Goal: Book appointment/travel/reservation

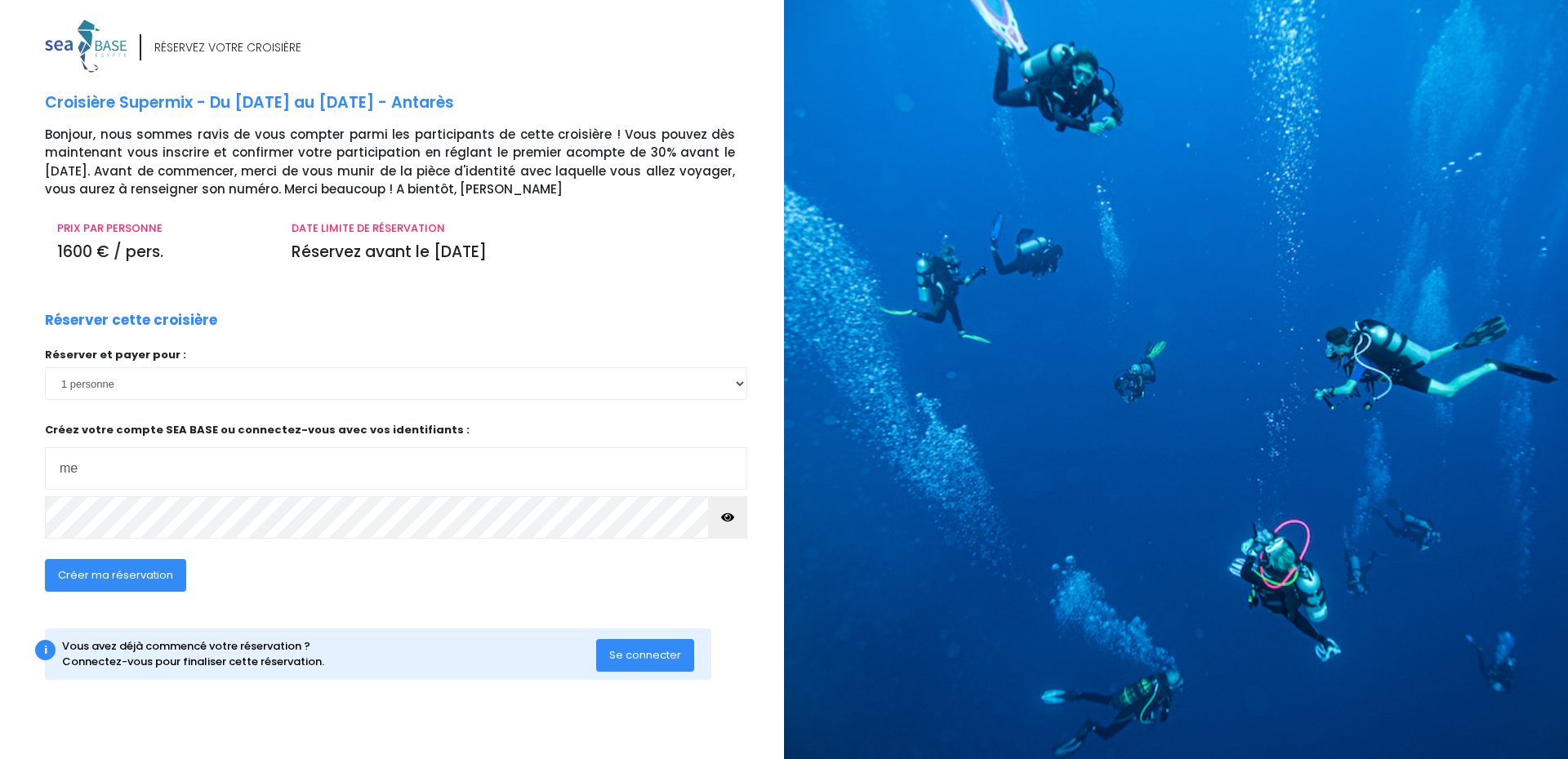
type input "[EMAIL_ADDRESS][PERSON_NAME][DOMAIN_NAME]"
click at [738, 514] on button "button" at bounding box center [727, 518] width 39 height 42
click at [734, 516] on button "button" at bounding box center [727, 518] width 39 height 42
click at [638, 658] on span "Se connecter" at bounding box center [644, 655] width 72 height 15
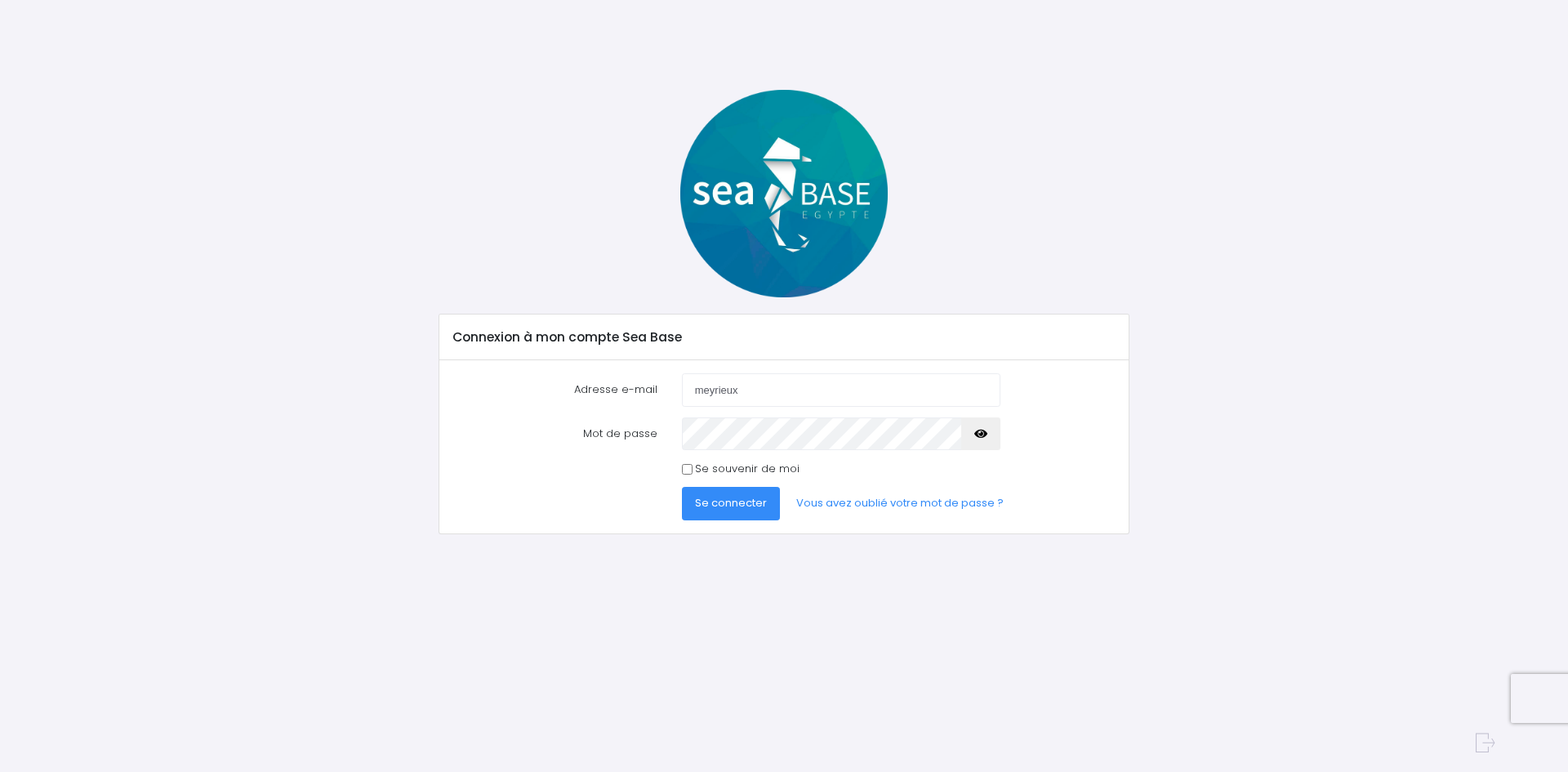
type input "[EMAIL_ADDRESS][PERSON_NAME][DOMAIN_NAME]"
click at [734, 495] on button "Se connecter" at bounding box center [730, 503] width 98 height 33
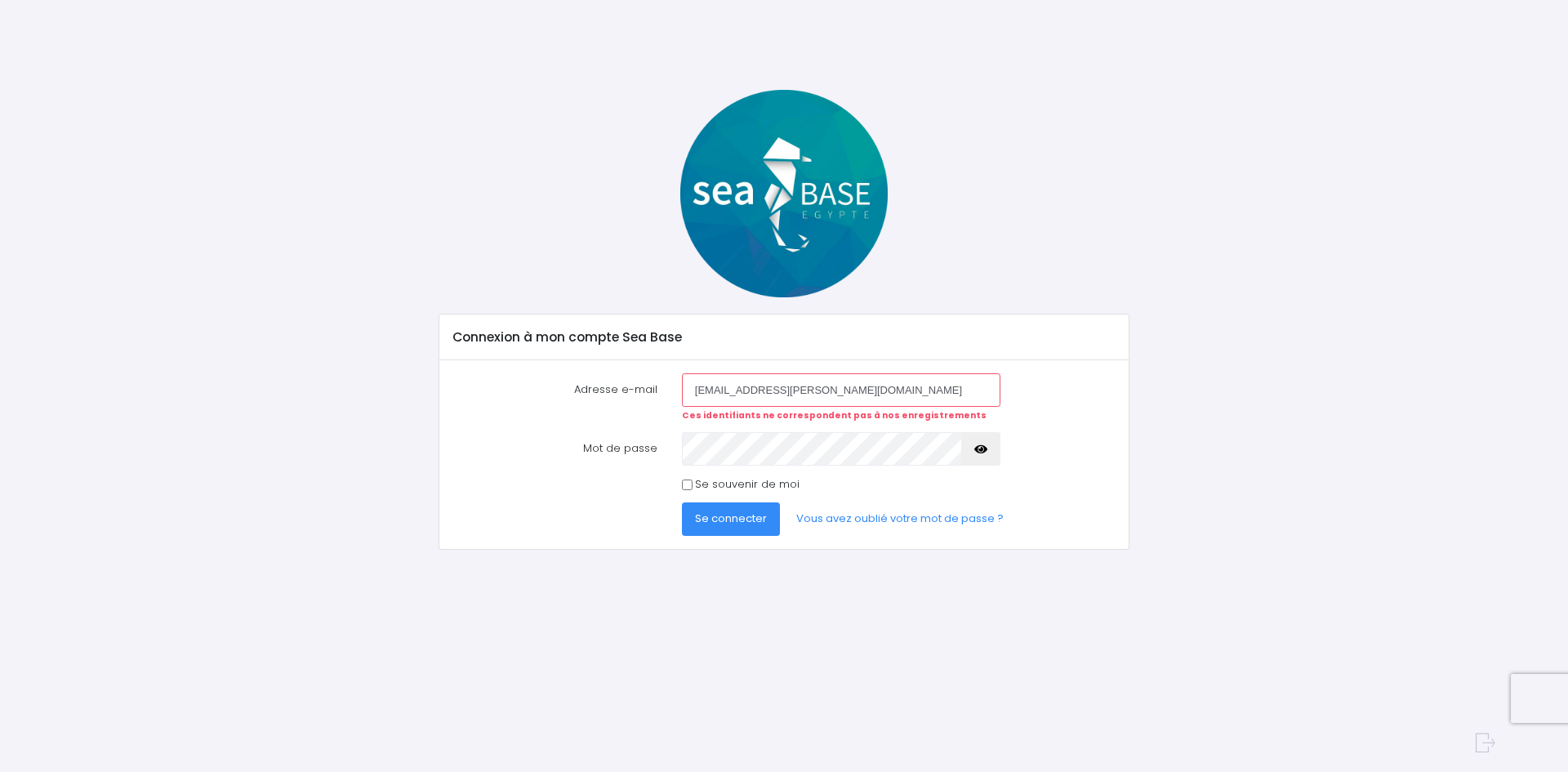
click at [985, 449] on icon "button" at bounding box center [980, 449] width 13 height 0
click at [717, 527] on button "Se connecter" at bounding box center [730, 519] width 98 height 33
click at [716, 526] on span "Se connecter" at bounding box center [730, 518] width 72 height 15
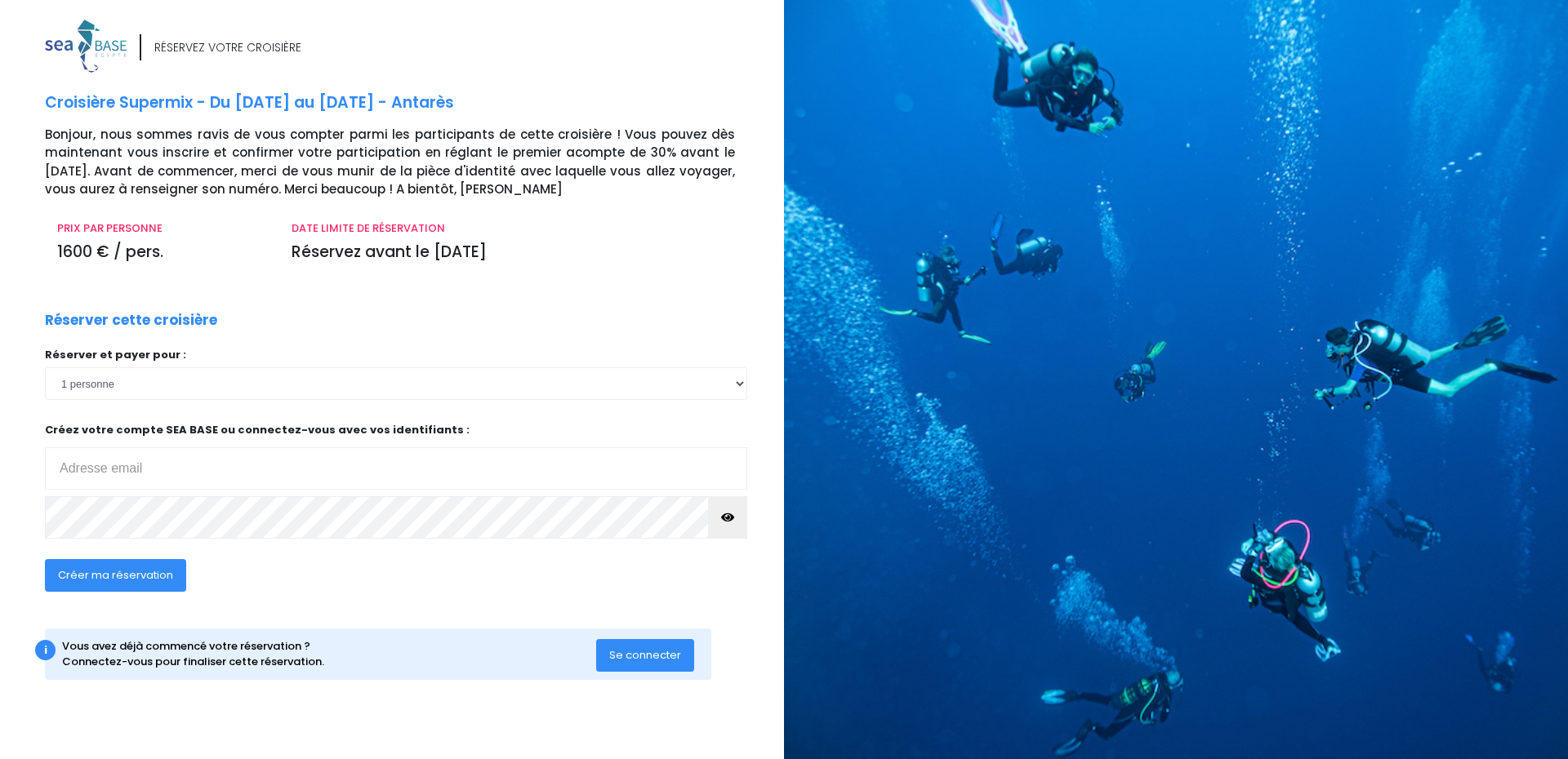
click at [64, 478] on input "email" at bounding box center [396, 469] width 703 height 42
type input "[EMAIL_ADDRESS][PERSON_NAME][DOMAIN_NAME]"
click at [126, 582] on span "Créer ma réservation" at bounding box center [116, 575] width 115 height 15
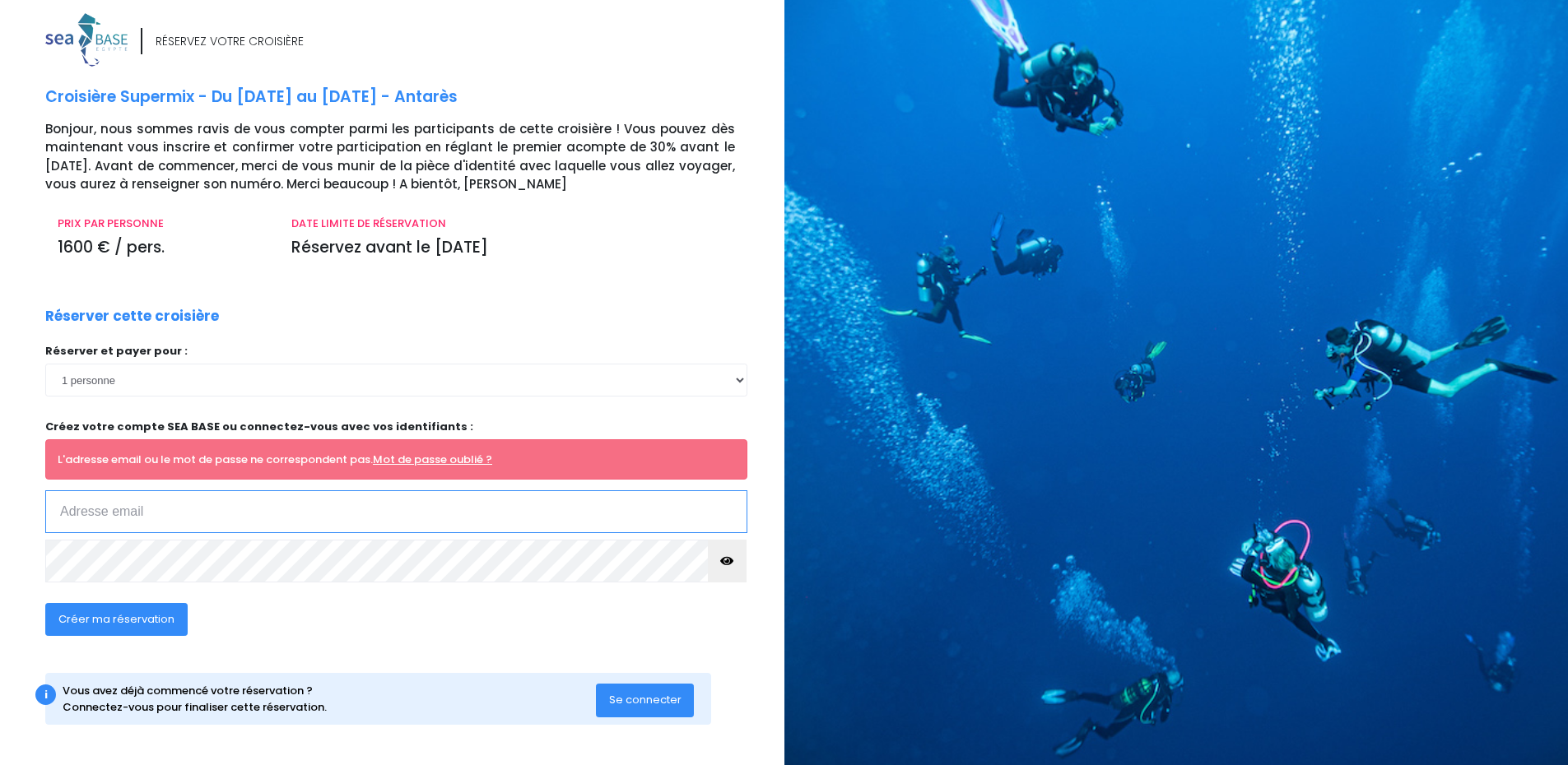
scroll to position [8, 0]
click at [673, 709] on button "Se connecter" at bounding box center [645, 699] width 99 height 33
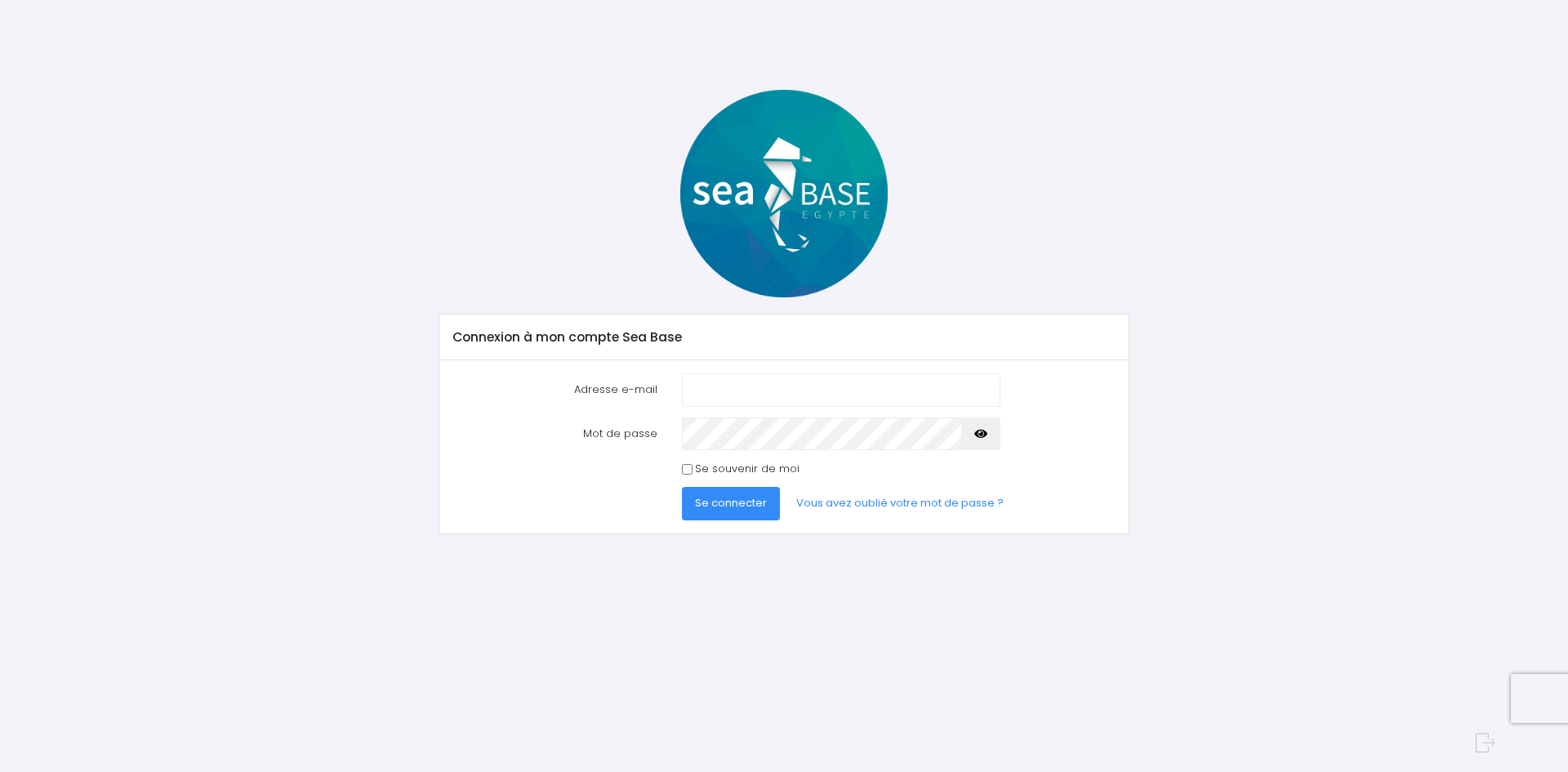
click at [716, 384] on input "Adresse e-mail" at bounding box center [840, 389] width 318 height 33
type input "meyrieux.nadege@gmail.com"
click at [974, 438] on button "button" at bounding box center [980, 433] width 39 height 33
click at [730, 509] on span "Se connecter" at bounding box center [730, 503] width 72 height 15
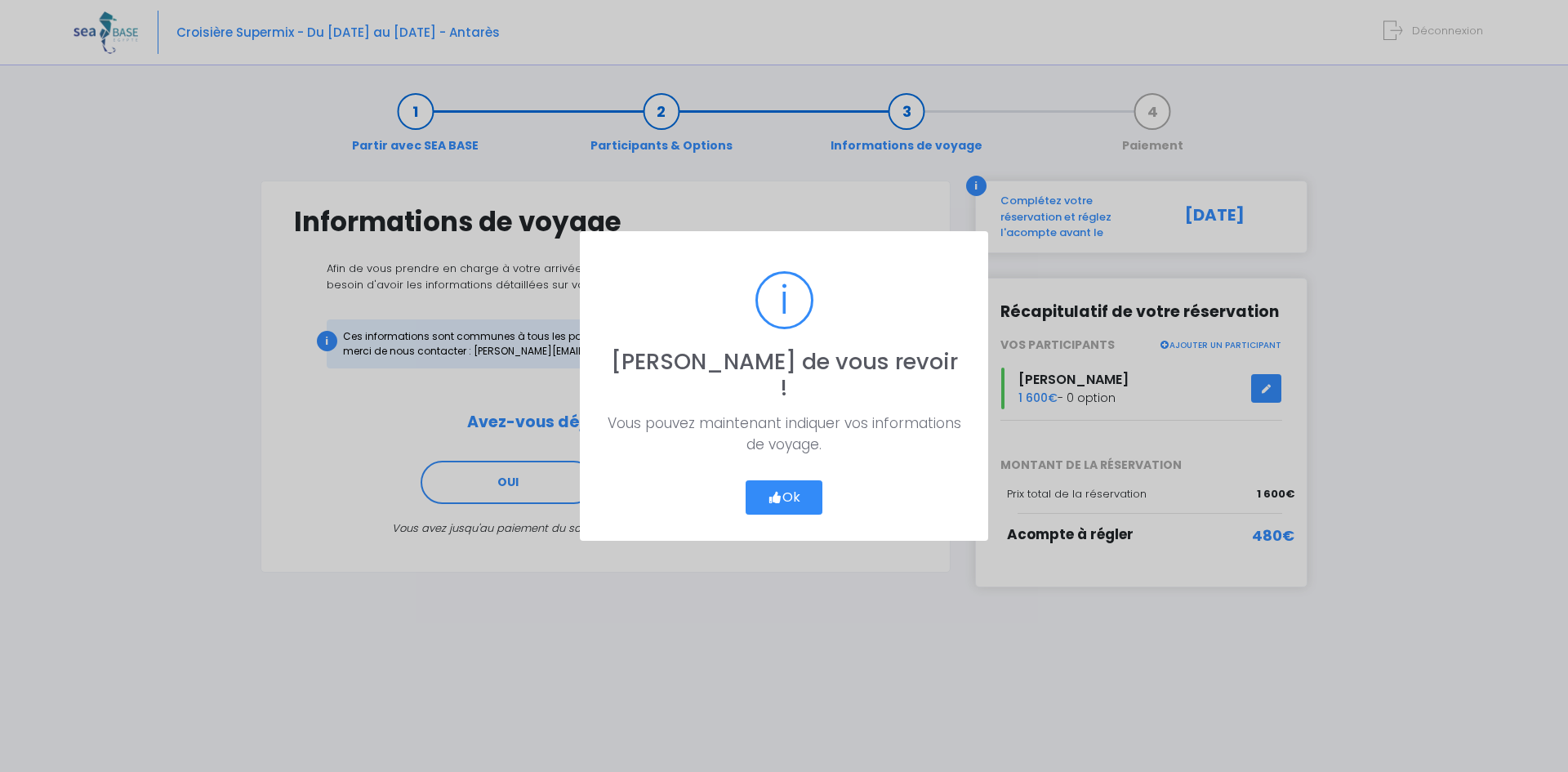
click at [782, 481] on button "Ok" at bounding box center [784, 497] width 77 height 35
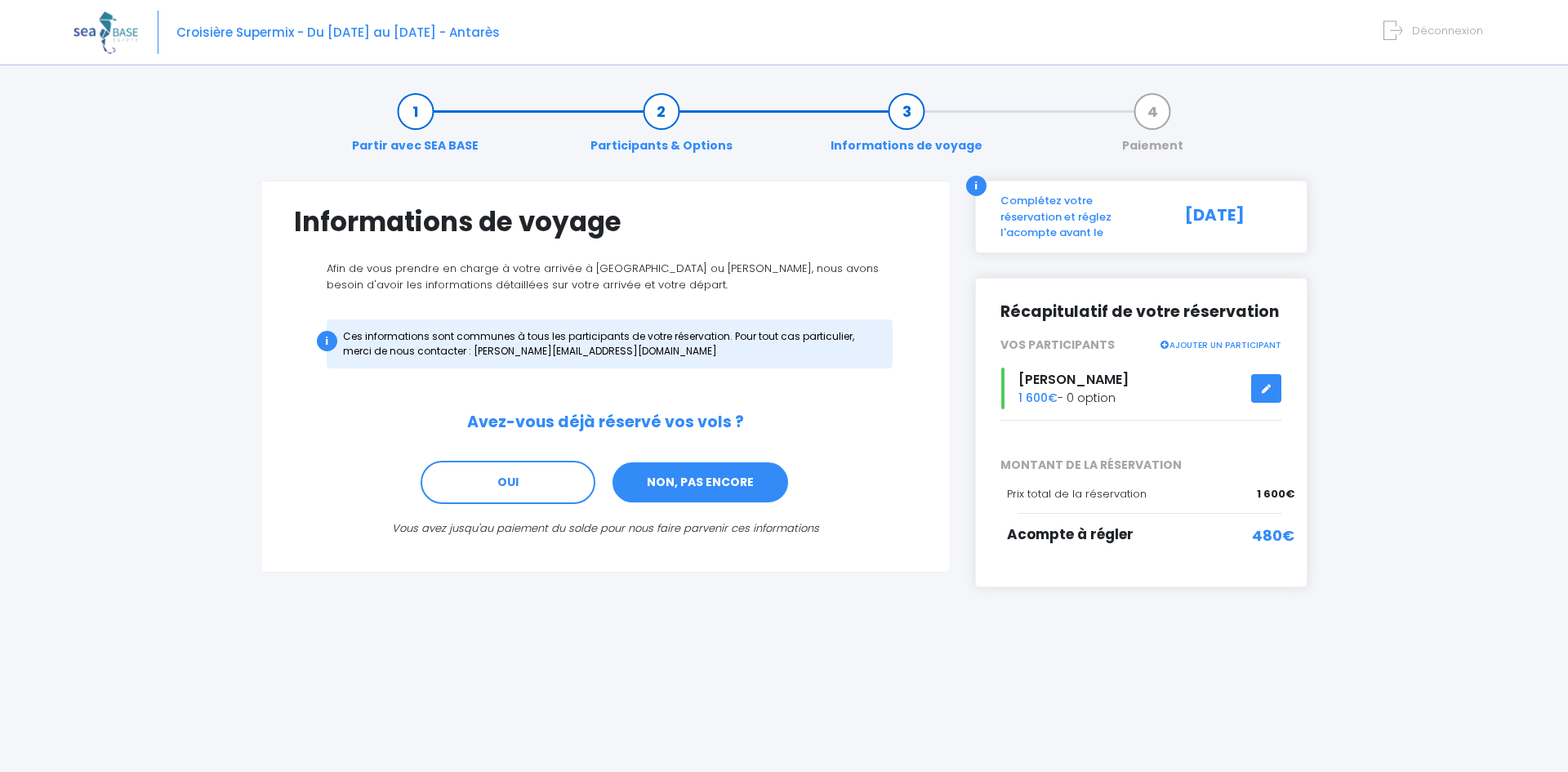
click at [691, 484] on link "NON, PAS ENCORE" at bounding box center [700, 482] width 179 height 44
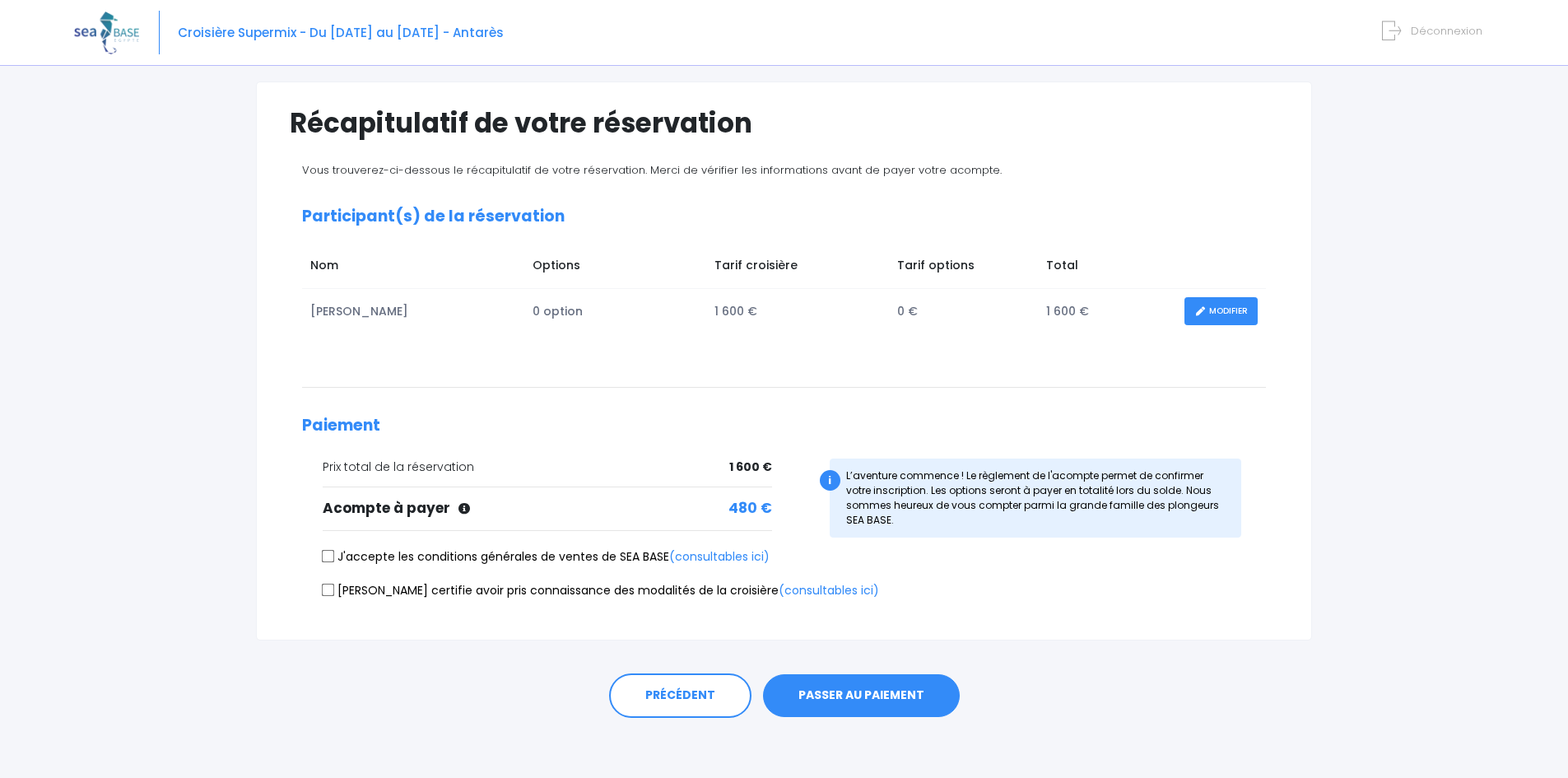
scroll to position [106, 0]
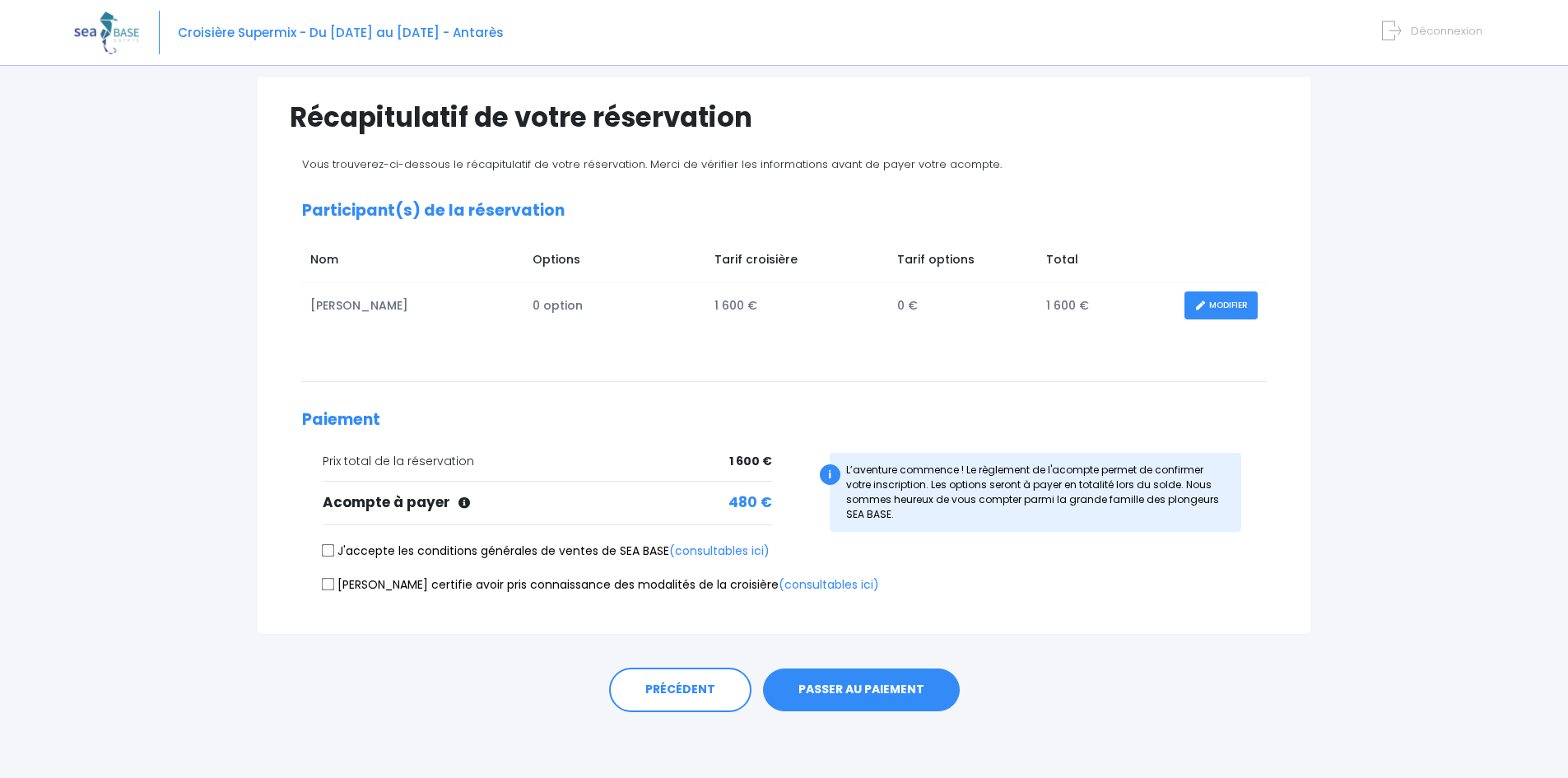
drag, startPoint x: 326, startPoint y: 553, endPoint x: 325, endPoint y: 574, distance: 21.0
click at [326, 554] on input "J'accepte les conditions générales de ventes de SEA BASE (consultables ici)" at bounding box center [328, 550] width 13 height 13
checkbox input "true"
click at [328, 586] on input "Je certifie avoir pris connaissance des modalités de la croisière (consultables…" at bounding box center [328, 583] width 13 height 13
checkbox input "true"
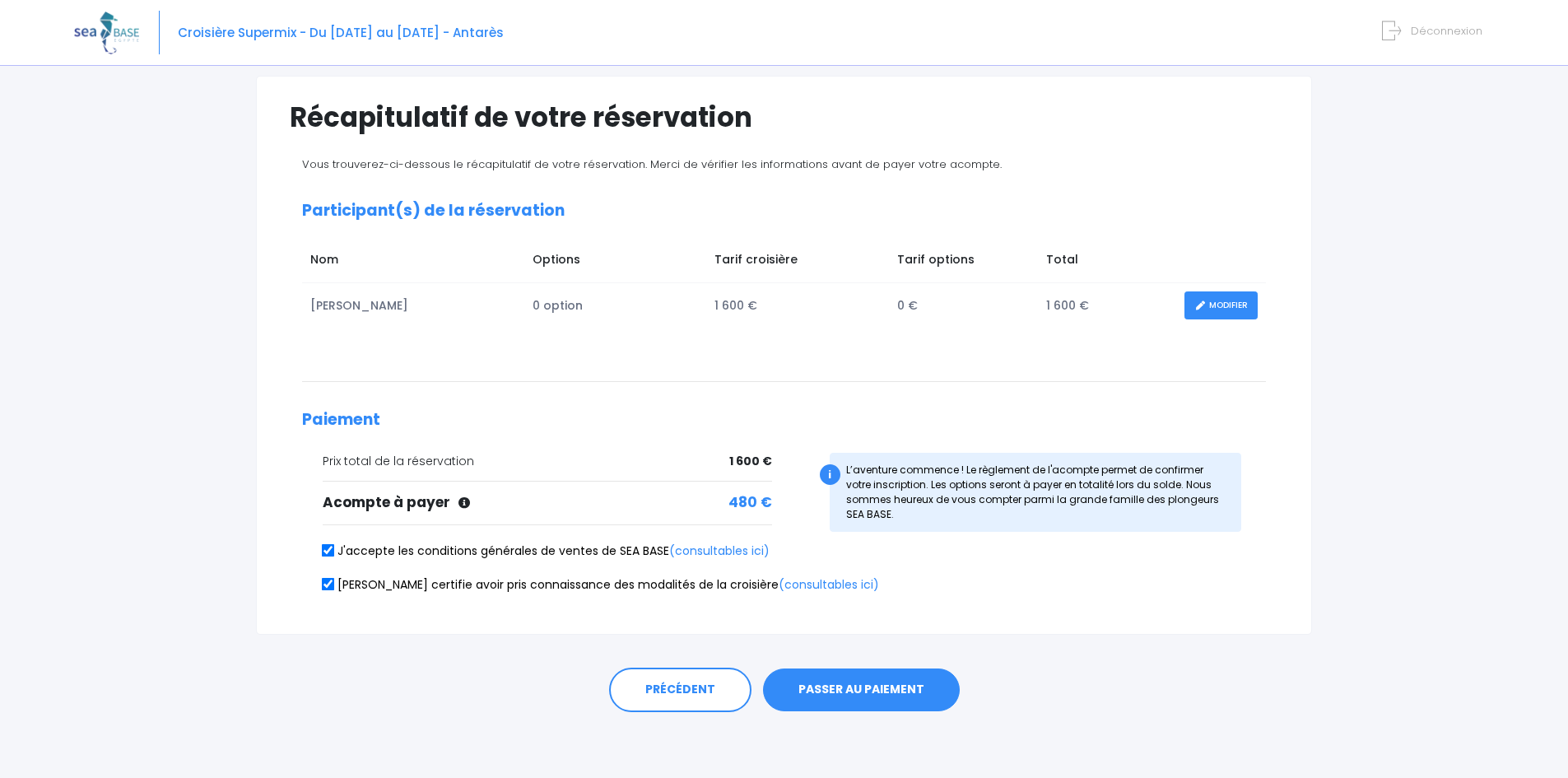
click at [871, 685] on button "PASSER AU PAIEMENT" at bounding box center [861, 689] width 197 height 43
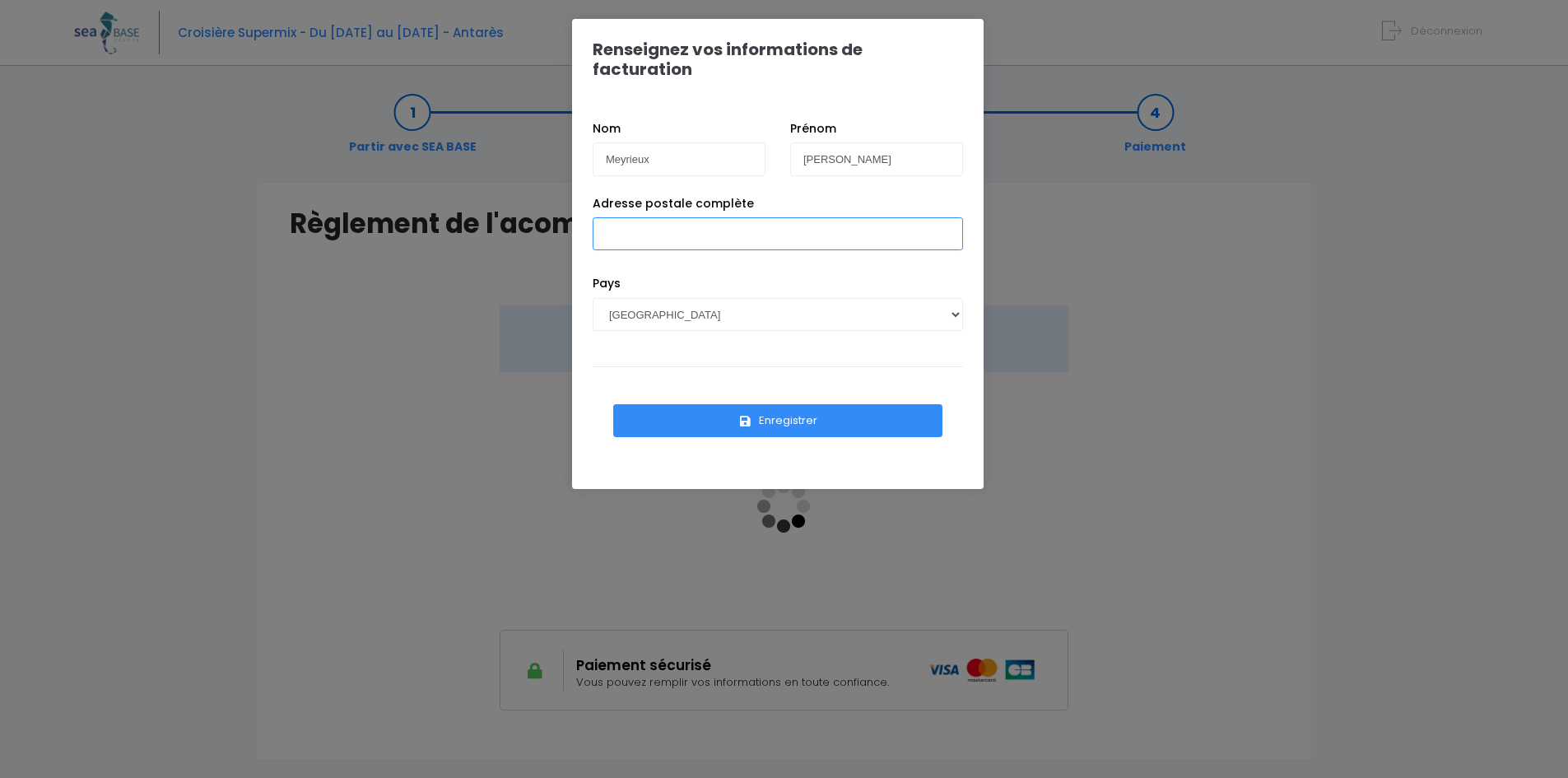
click at [601, 225] on input "Adresse postale complète" at bounding box center [777, 233] width 370 height 33
type input "137 route de la chambotte - 73410 La Biolle"
drag, startPoint x: 701, startPoint y: 216, endPoint x: 644, endPoint y: 323, distance: 121.2
click at [655, 319] on div "Pays AFGHANISTAN AFRIQUE DU SUD ÅLAND, ÎLES ALBANIE ALGÉRIE ALLEMAGNE ANDORRE A…" at bounding box center [778, 315] width 395 height 81
click at [713, 404] on button "Enregistrer" at bounding box center [777, 420] width 329 height 33
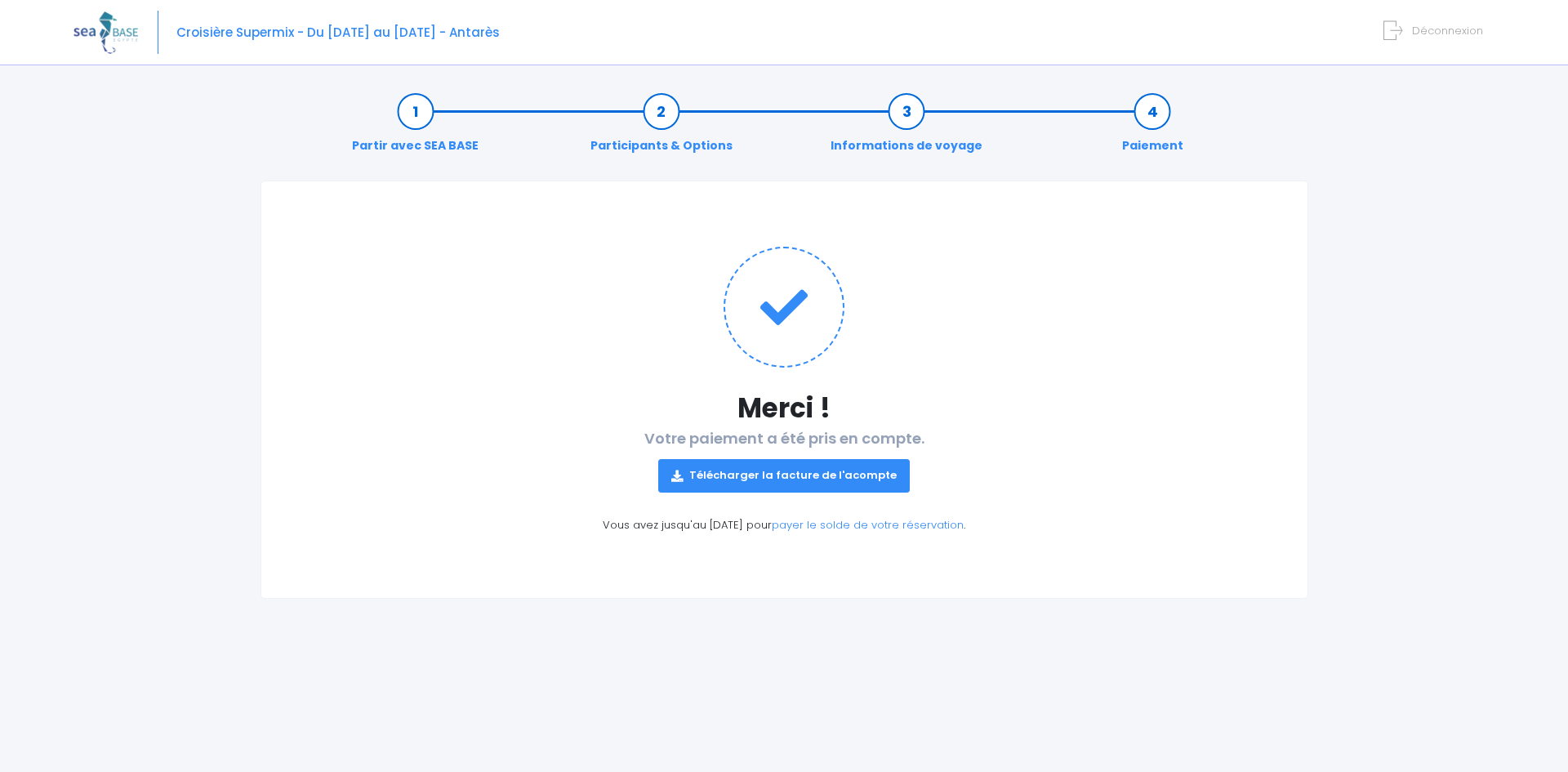
click at [847, 476] on link "Télécharger la facture de l'acompte" at bounding box center [784, 475] width 252 height 33
click at [1345, 162] on div "Partir avec SEA BASE Participants & Options Informations de voyage Paiement Mer…" at bounding box center [784, 424] width 1421 height 696
click at [1397, 28] on icon at bounding box center [1392, 30] width 19 height 27
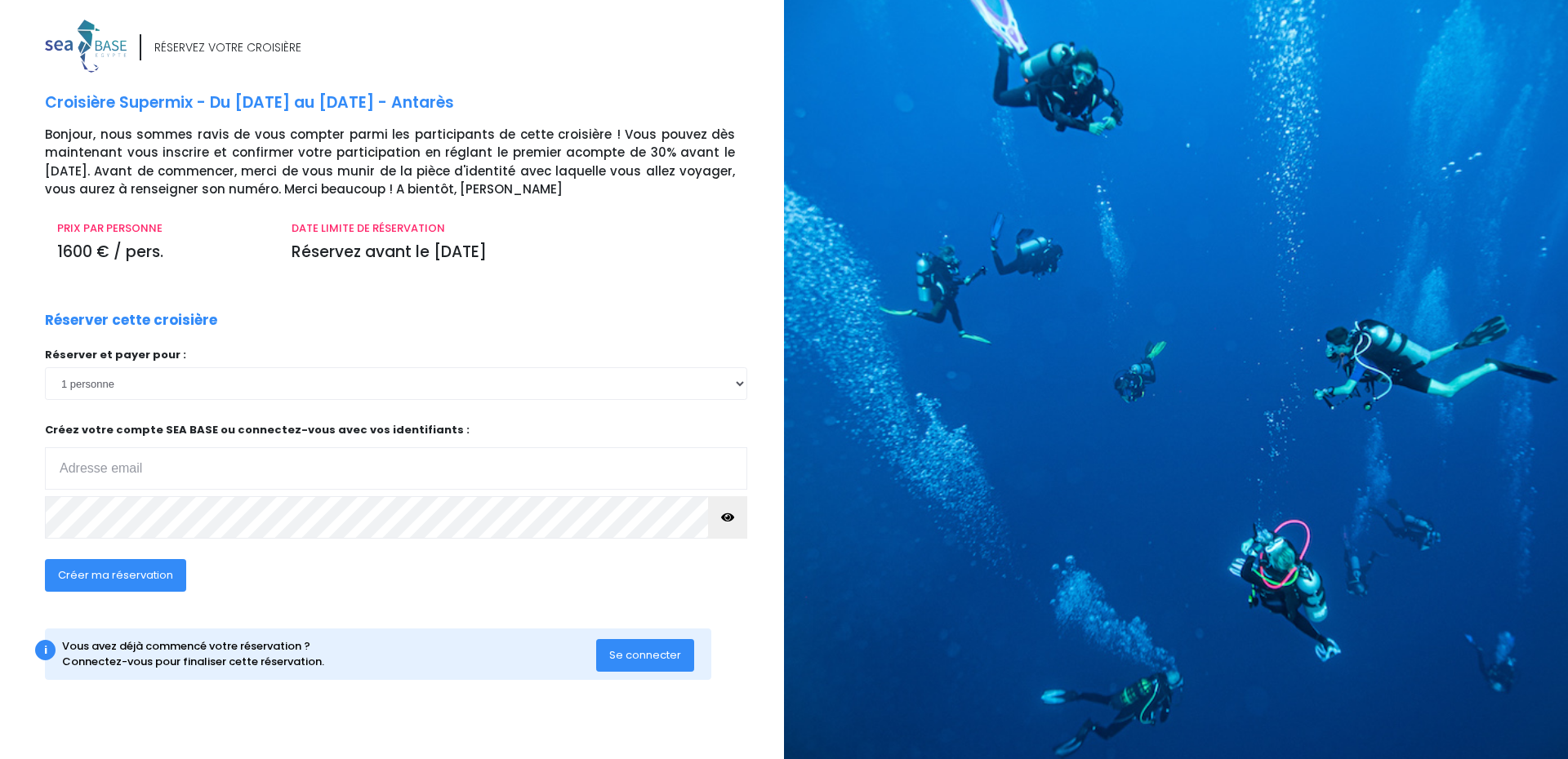
click at [632, 655] on span "Se connecter" at bounding box center [644, 655] width 72 height 15
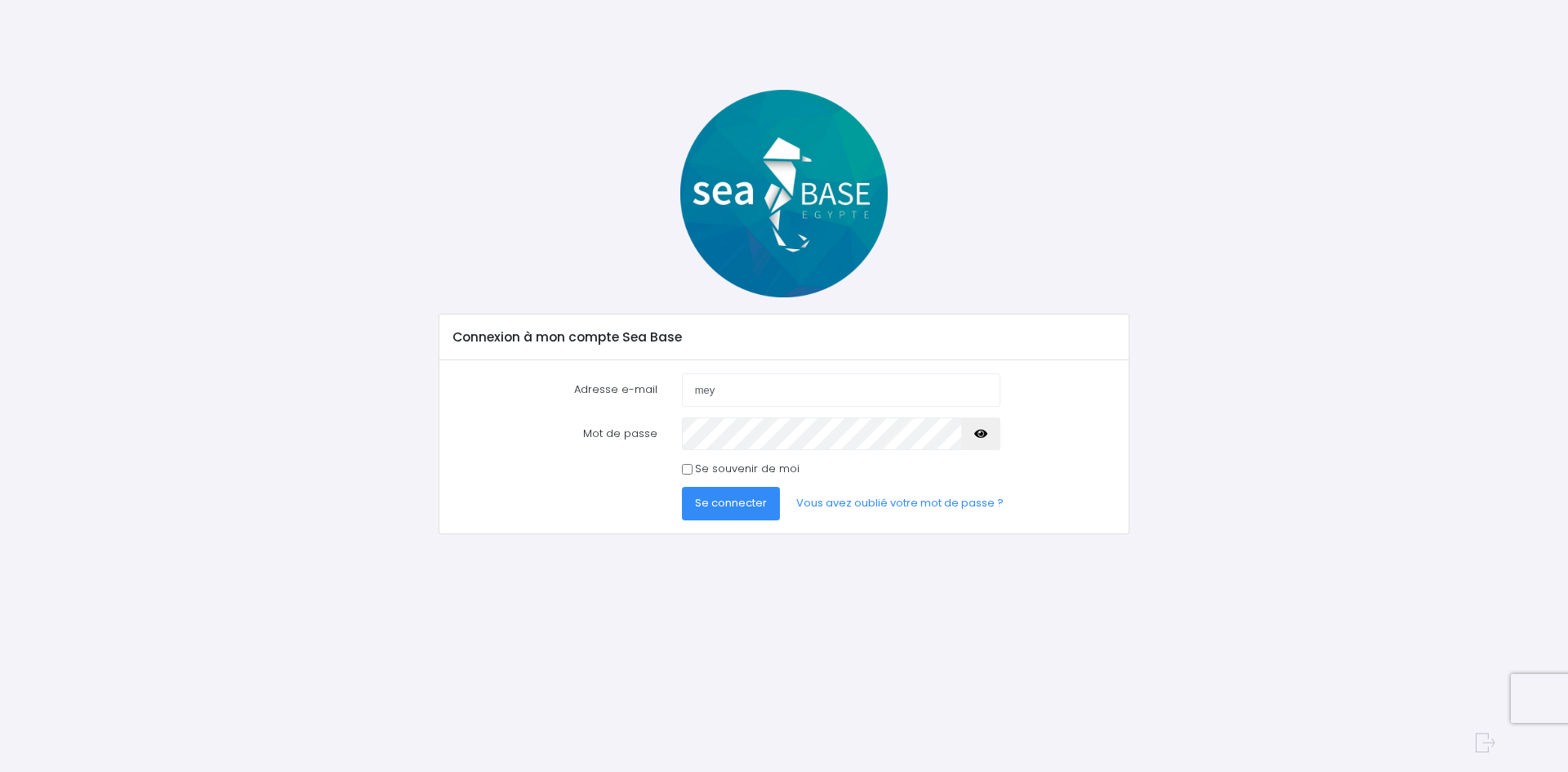
type input "[EMAIL_ADDRESS][PERSON_NAME][DOMAIN_NAME]"
click at [977, 433] on icon "button" at bounding box center [980, 433] width 13 height 0
click at [976, 433] on icon "button" at bounding box center [980, 433] width 13 height 0
click at [718, 503] on span "Se connecter" at bounding box center [730, 503] width 72 height 15
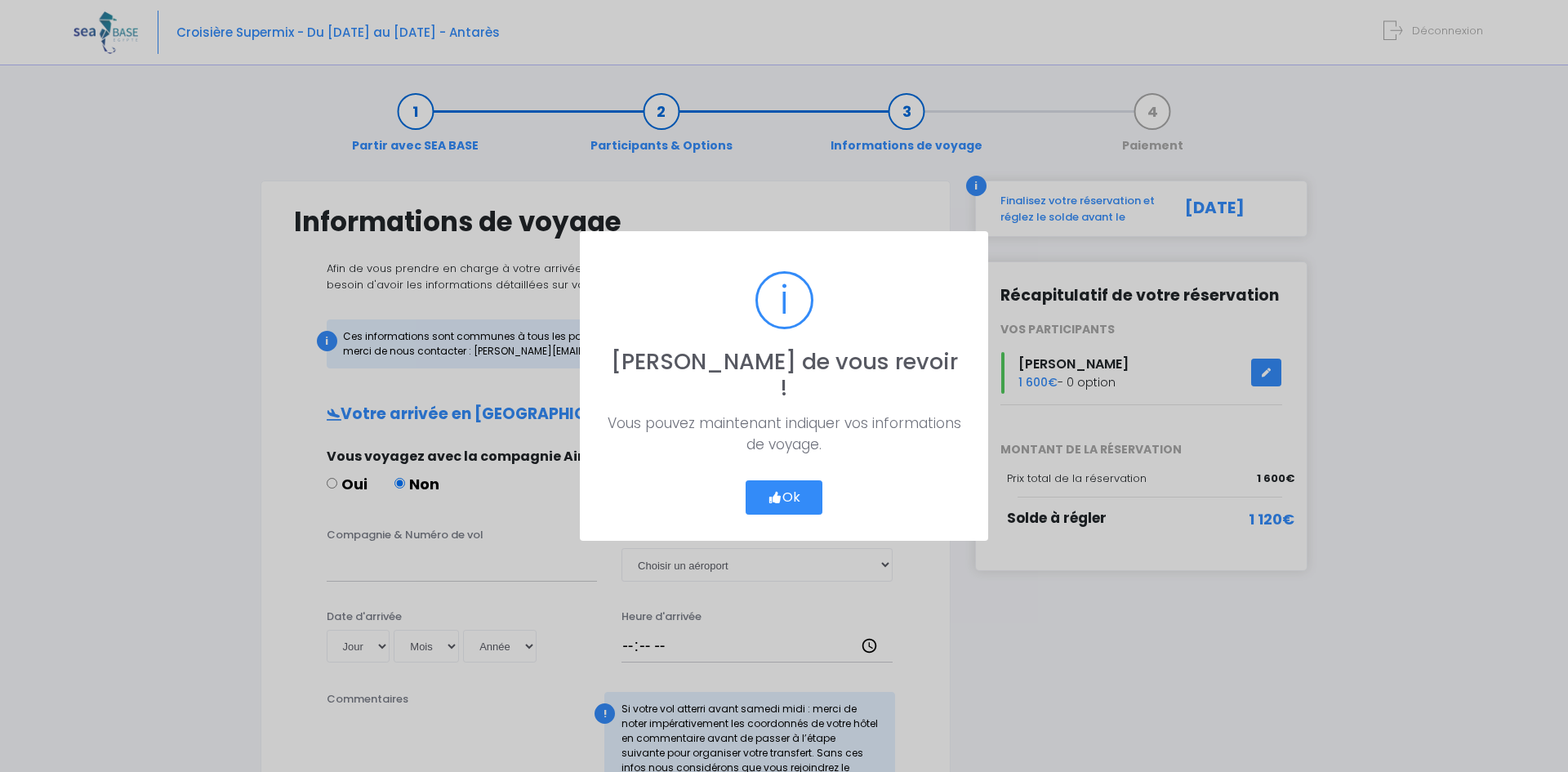
click at [775, 497] on icon "button" at bounding box center [774, 497] width 14 height 0
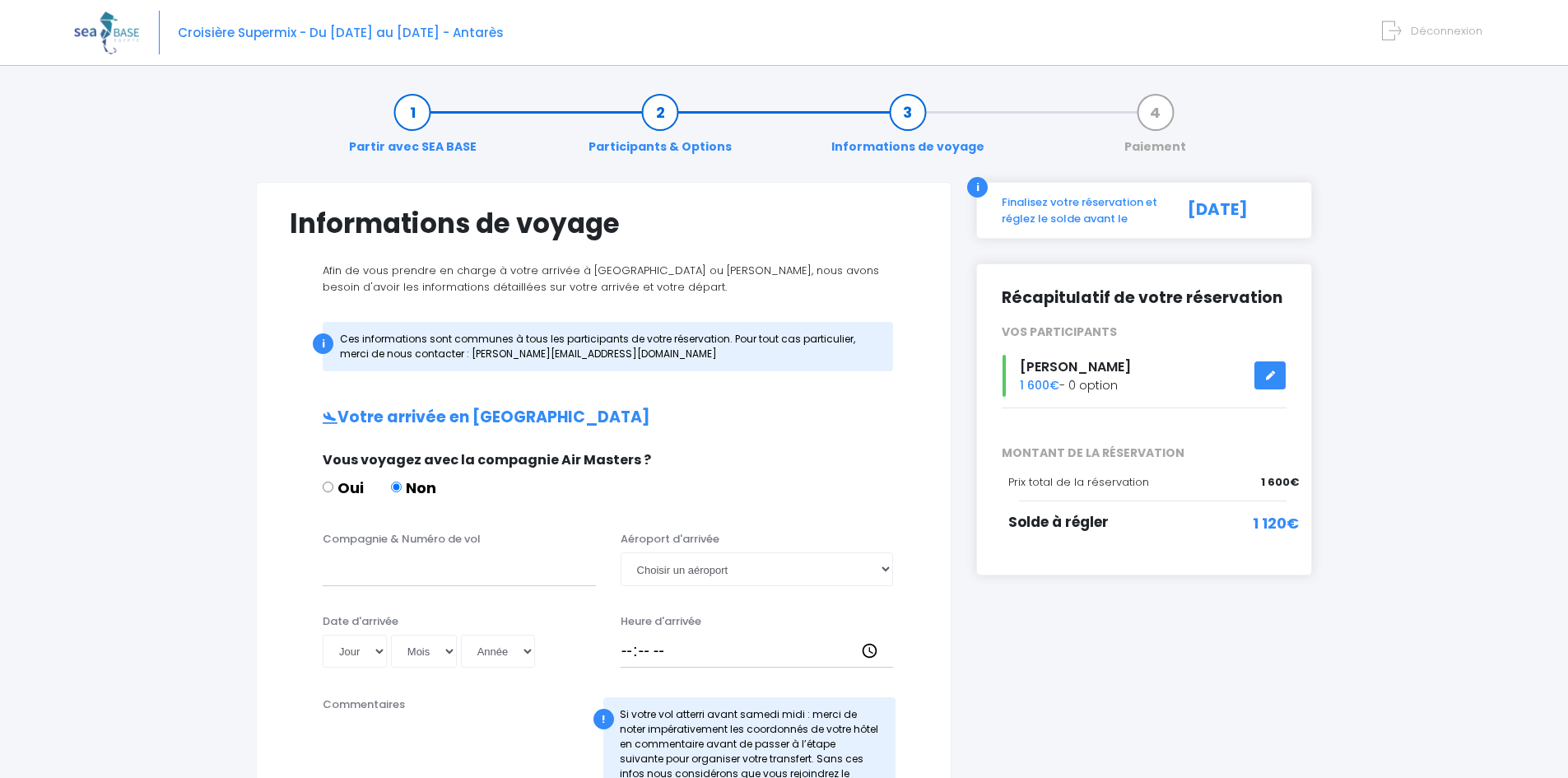
click at [409, 113] on link "Partir avec SEA BASE" at bounding box center [412, 129] width 144 height 52
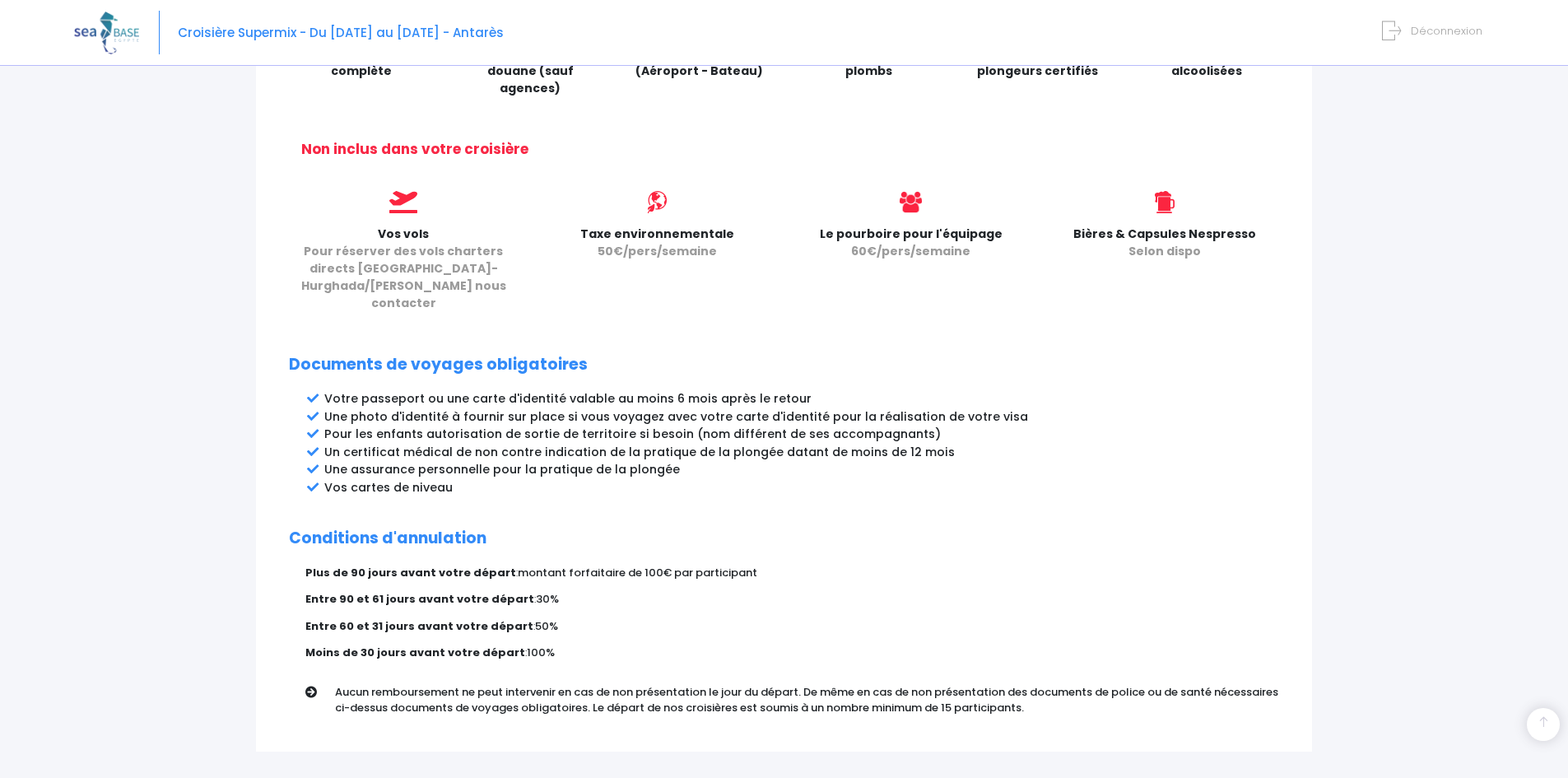
scroll to position [710, 0]
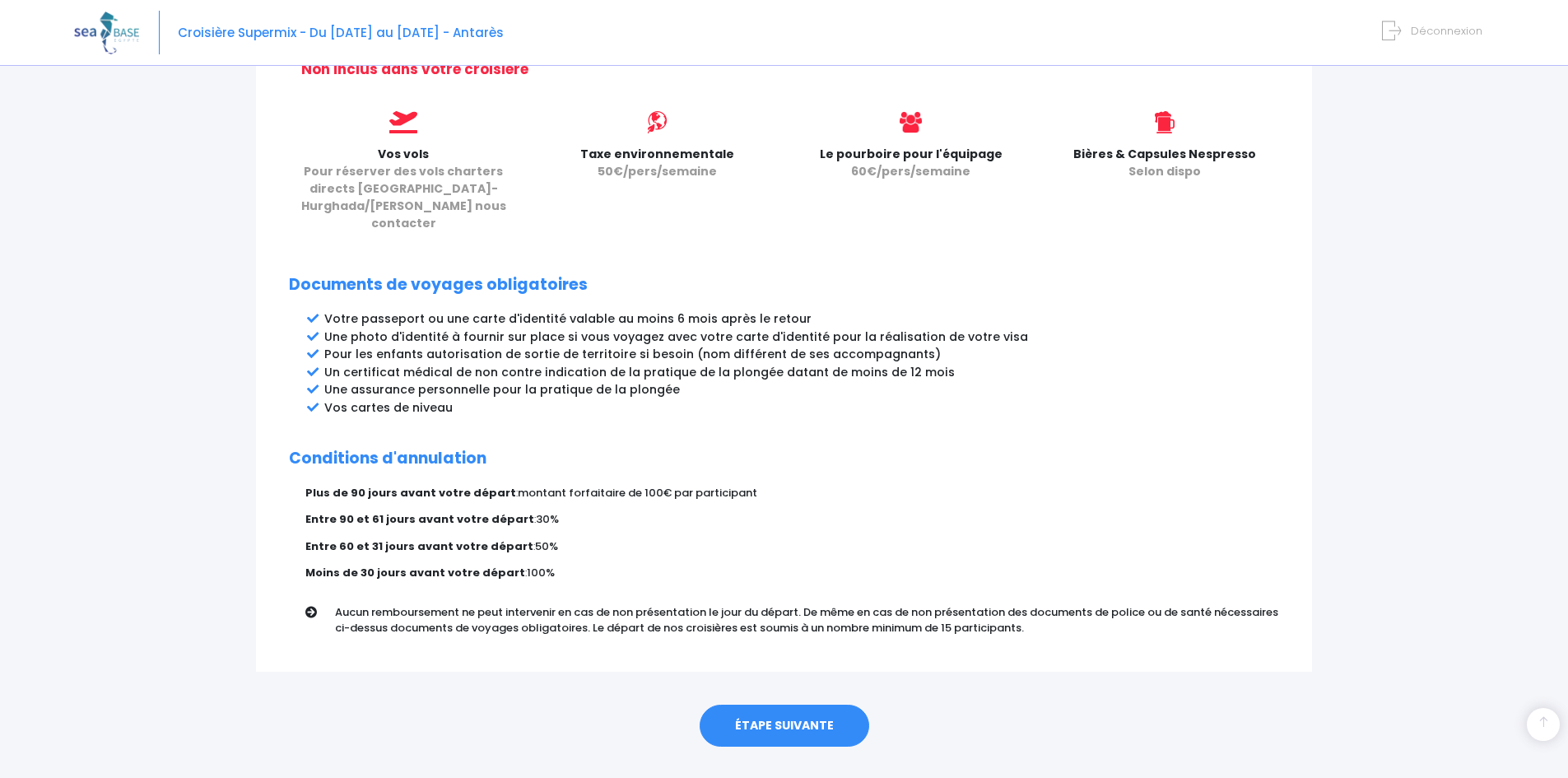
click at [793, 705] on link "ÉTAPE SUIVANTE" at bounding box center [784, 726] width 169 height 43
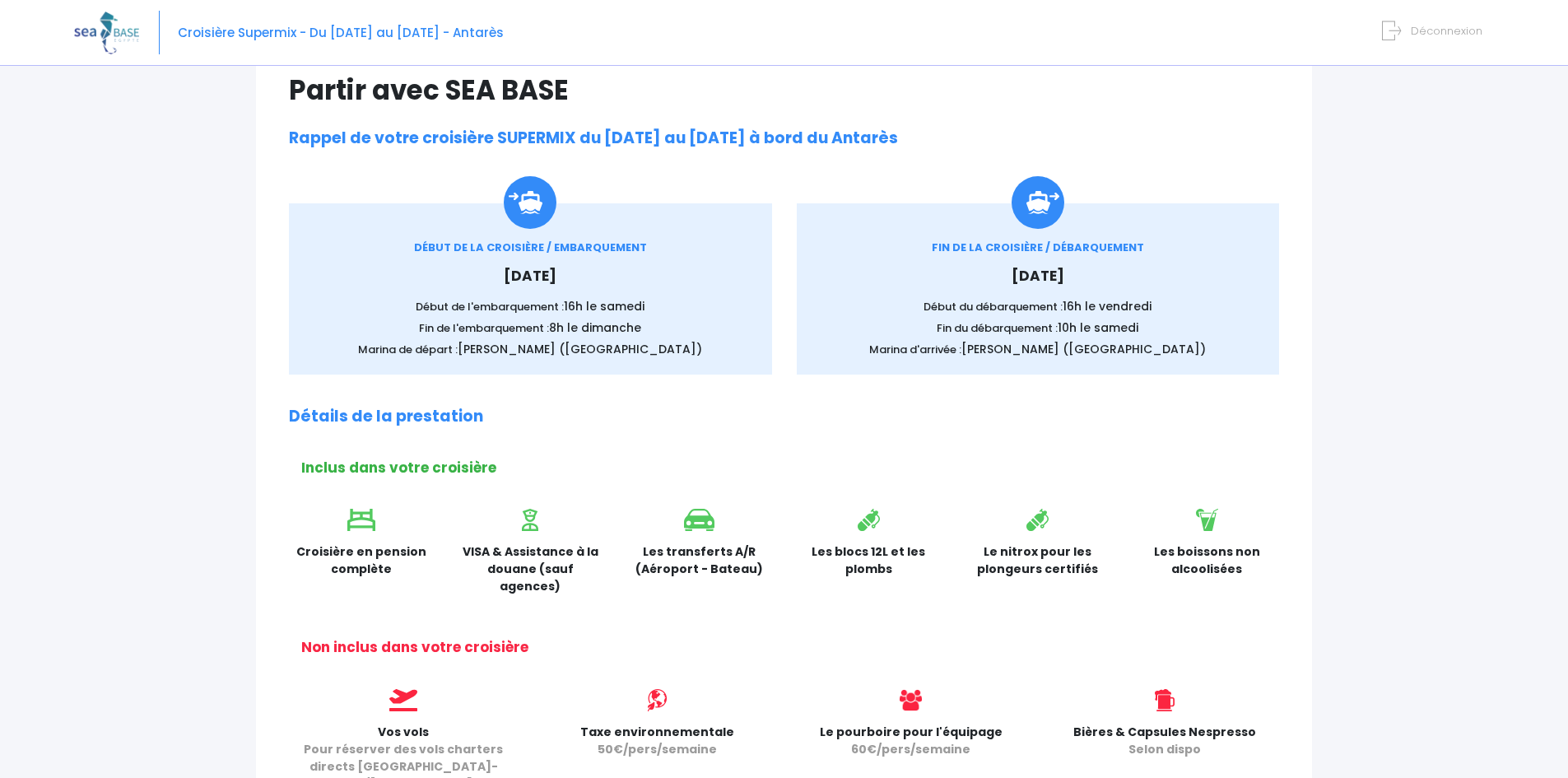
scroll to position [0, 0]
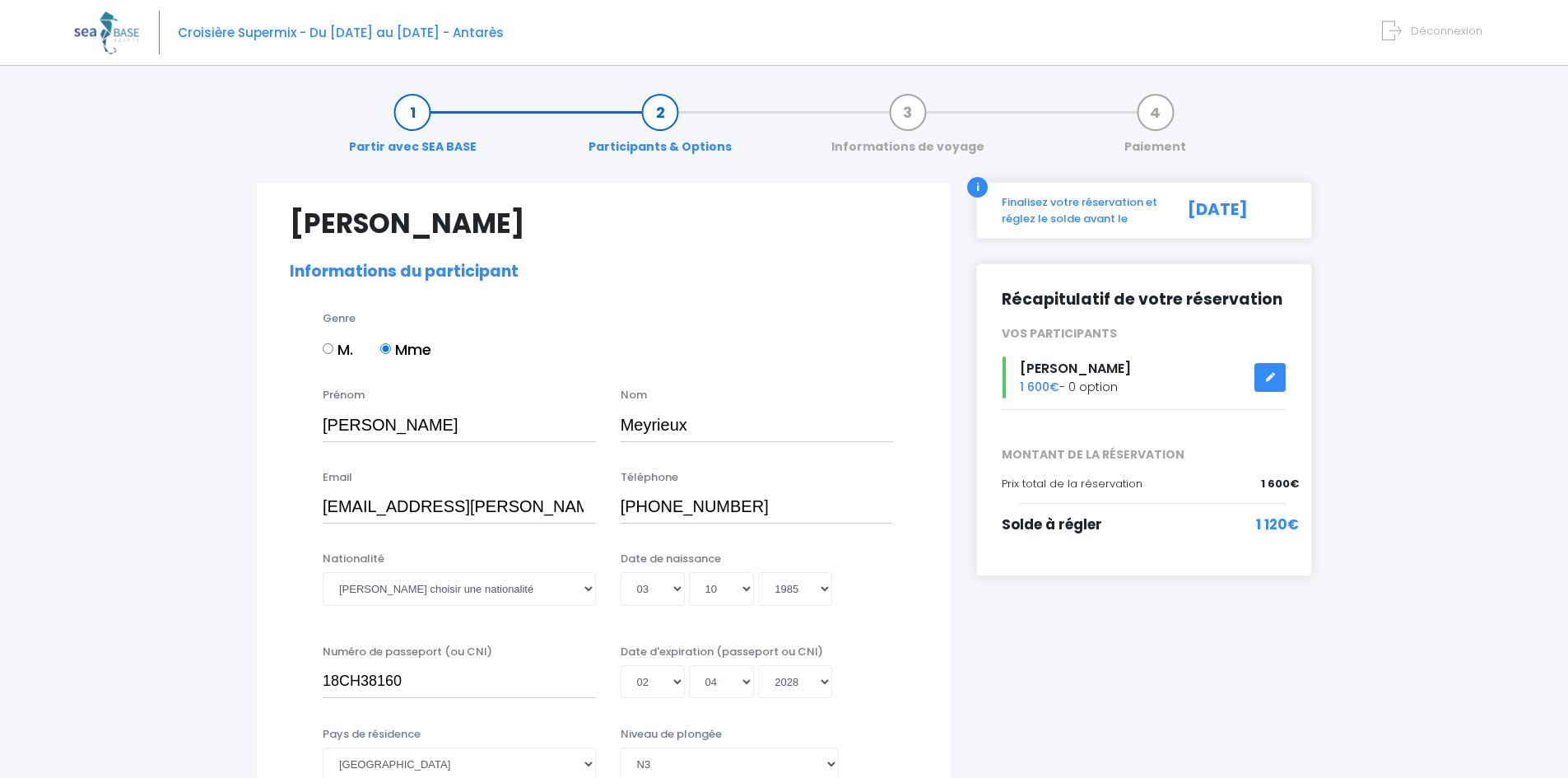
select select "N3"
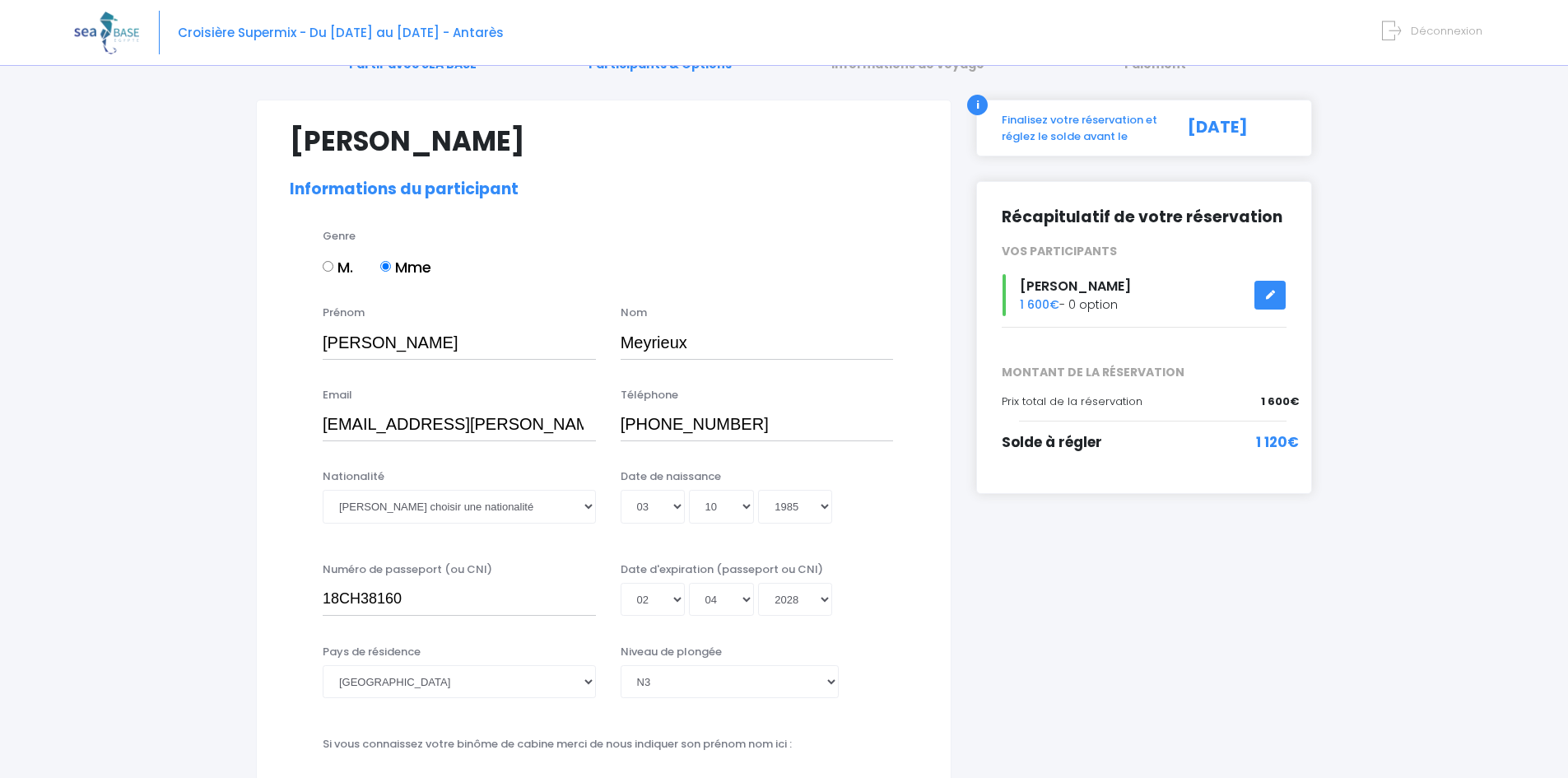
scroll to position [164, 0]
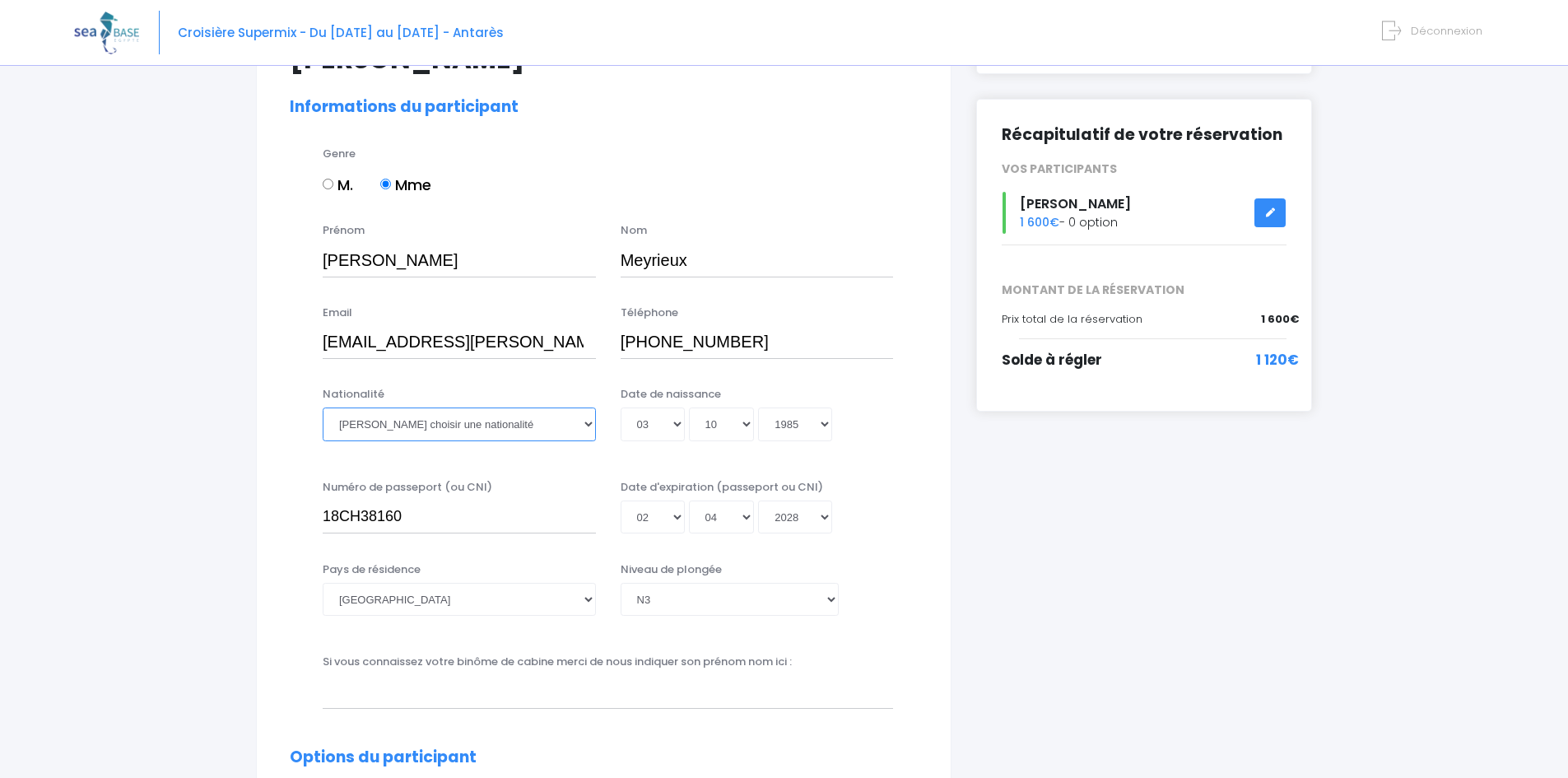
click at [405, 425] on select "Veuillez choisir une nationalité [DEMOGRAPHIC_DATA] Algerienne Allemande [GEOGR…" at bounding box center [459, 424] width 273 height 33
select select "Française"
click at [323, 408] on select "Veuillez choisir une nationalité [DEMOGRAPHIC_DATA] Algerienne Allemande [GEOGR…" at bounding box center [459, 424] width 273 height 33
drag, startPoint x: 841, startPoint y: 661, endPoint x: 818, endPoint y: 640, distance: 31.1
click at [841, 661] on div "Si vous connaissez votre binôme de cabine merci de nous indiquer son prénom nom…" at bounding box center [608, 681] width 595 height 54
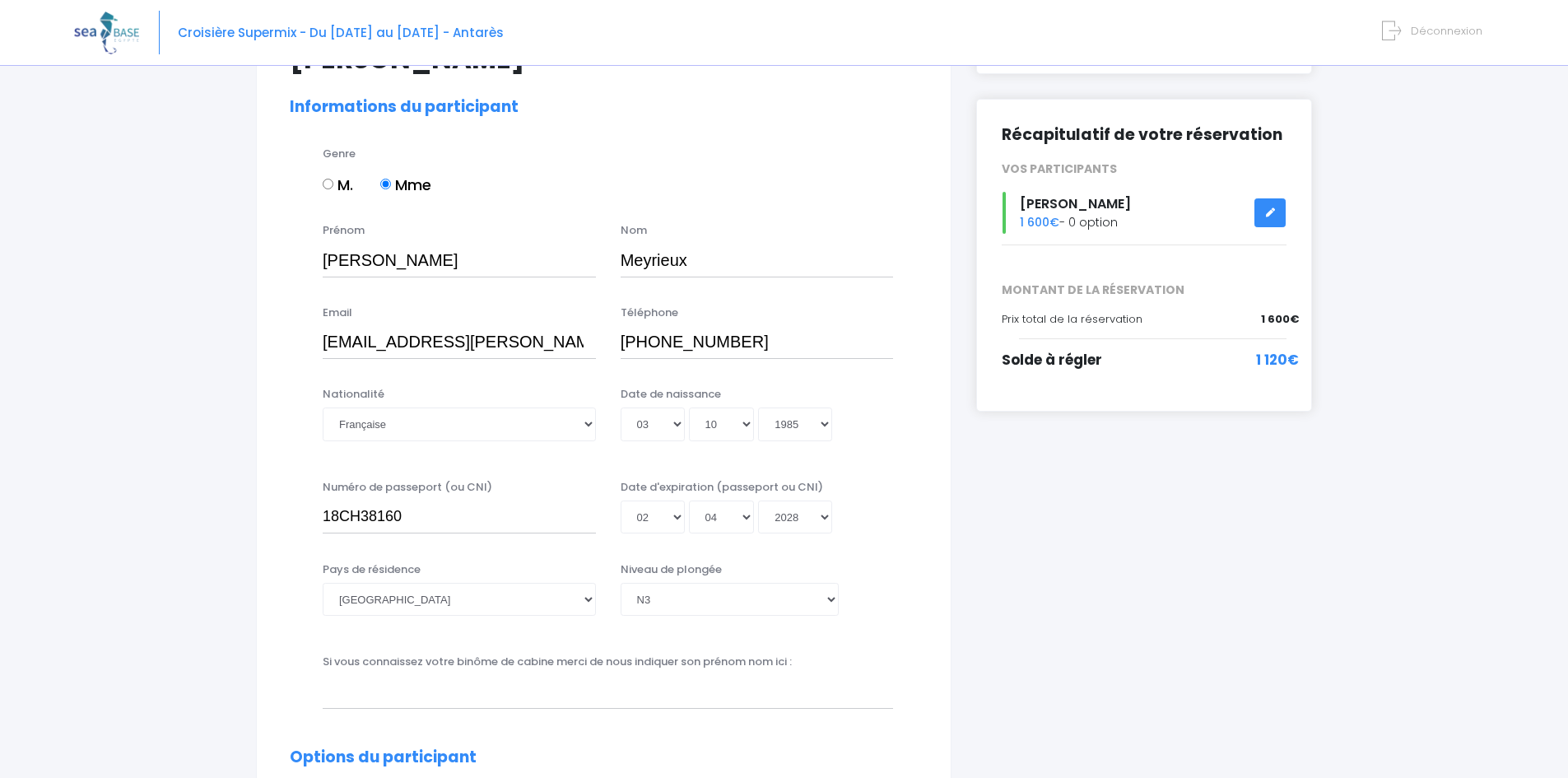
click at [322, 257] on div "Prénom [PERSON_NAME]" at bounding box center [460, 249] width 298 height 54
click at [397, 255] on input "Nadège" at bounding box center [459, 260] width 273 height 33
click at [896, 575] on div "Niveau de plongée Veuillez choisir un niveau de plongée Non plongeur Junior OW …" at bounding box center [758, 593] width 298 height 65
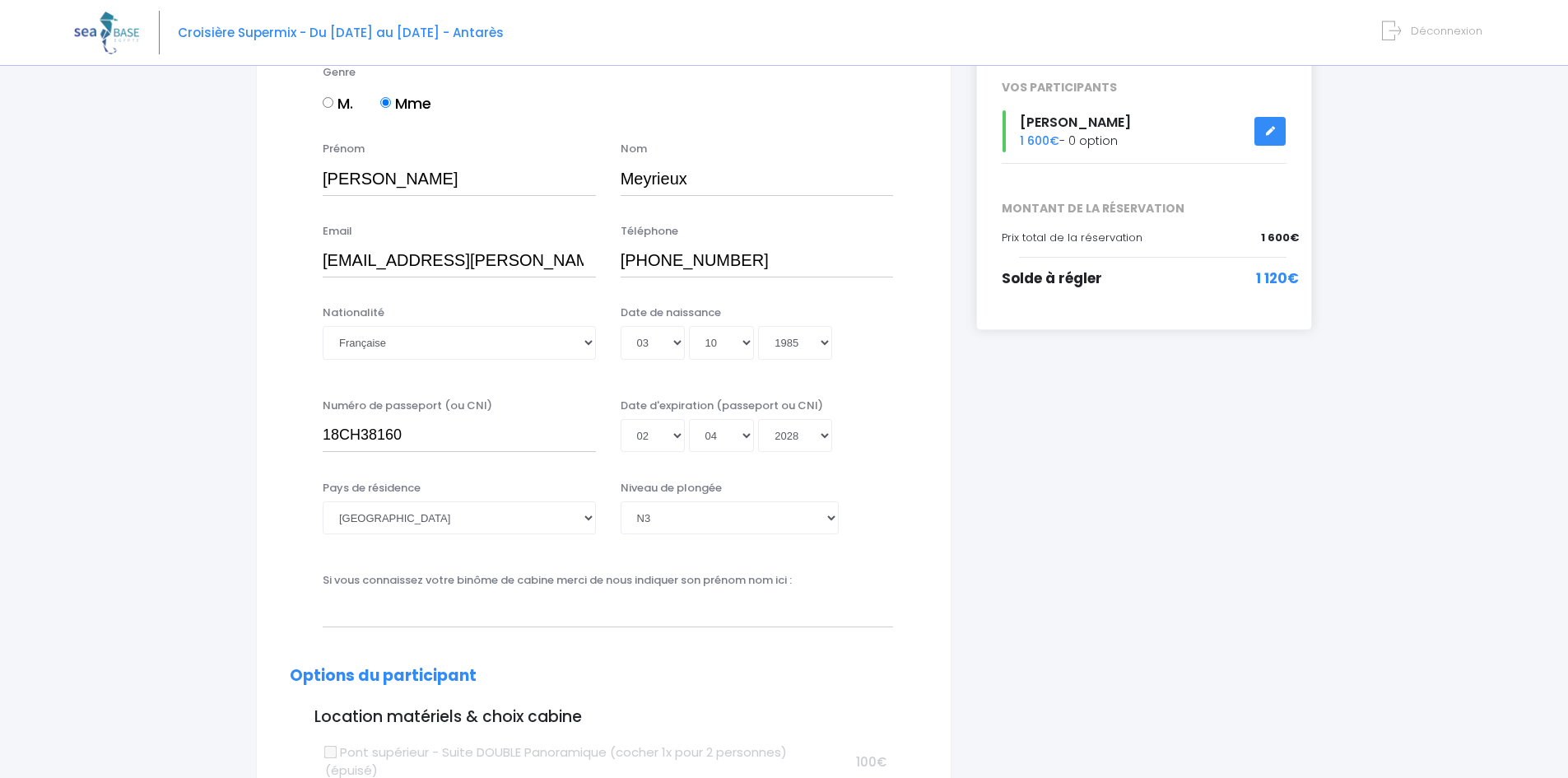
scroll to position [247, 0]
click at [829, 517] on select "Veuillez choisir un niveau de plongée Non plongeur Junior OW diver Adventure OW…" at bounding box center [730, 517] width 218 height 33
click at [844, 577] on div "Si vous connaissez votre binôme de cabine merci de nous indiquer son prénom nom…" at bounding box center [608, 598] width 595 height 54
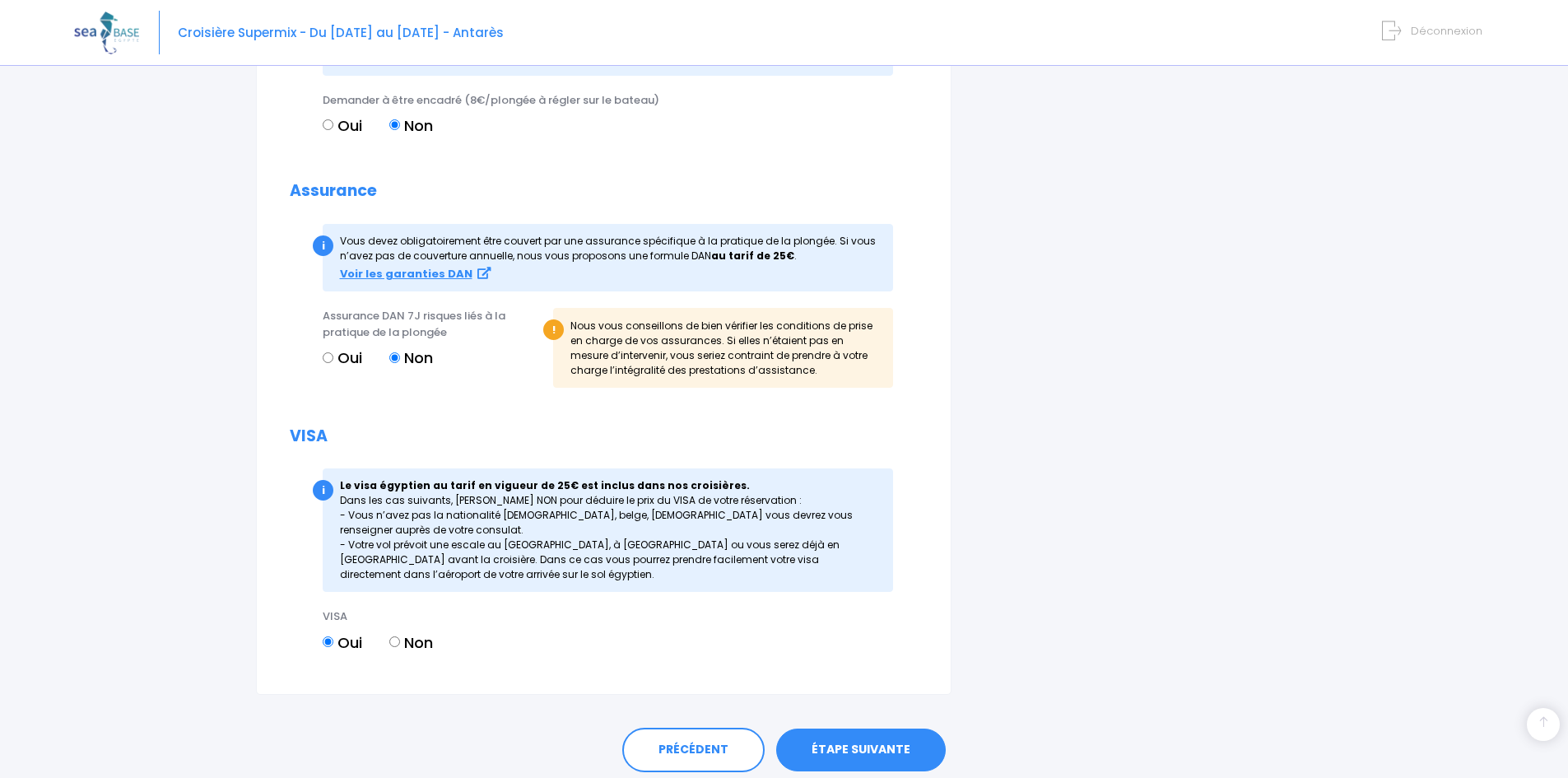
scroll to position [1707, 0]
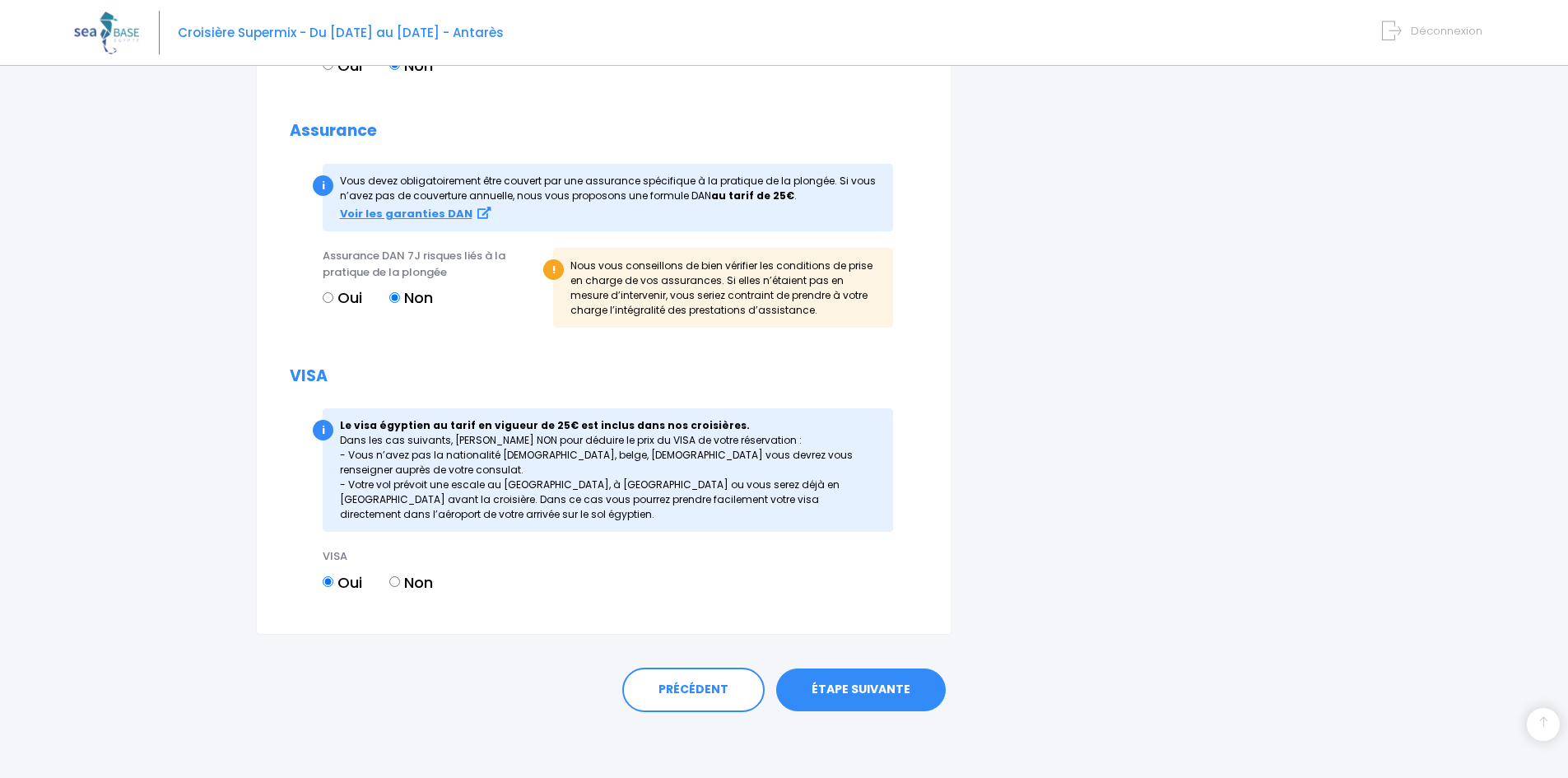
click at [844, 685] on link "ÉTAPE SUIVANTE" at bounding box center [861, 689] width 169 height 43
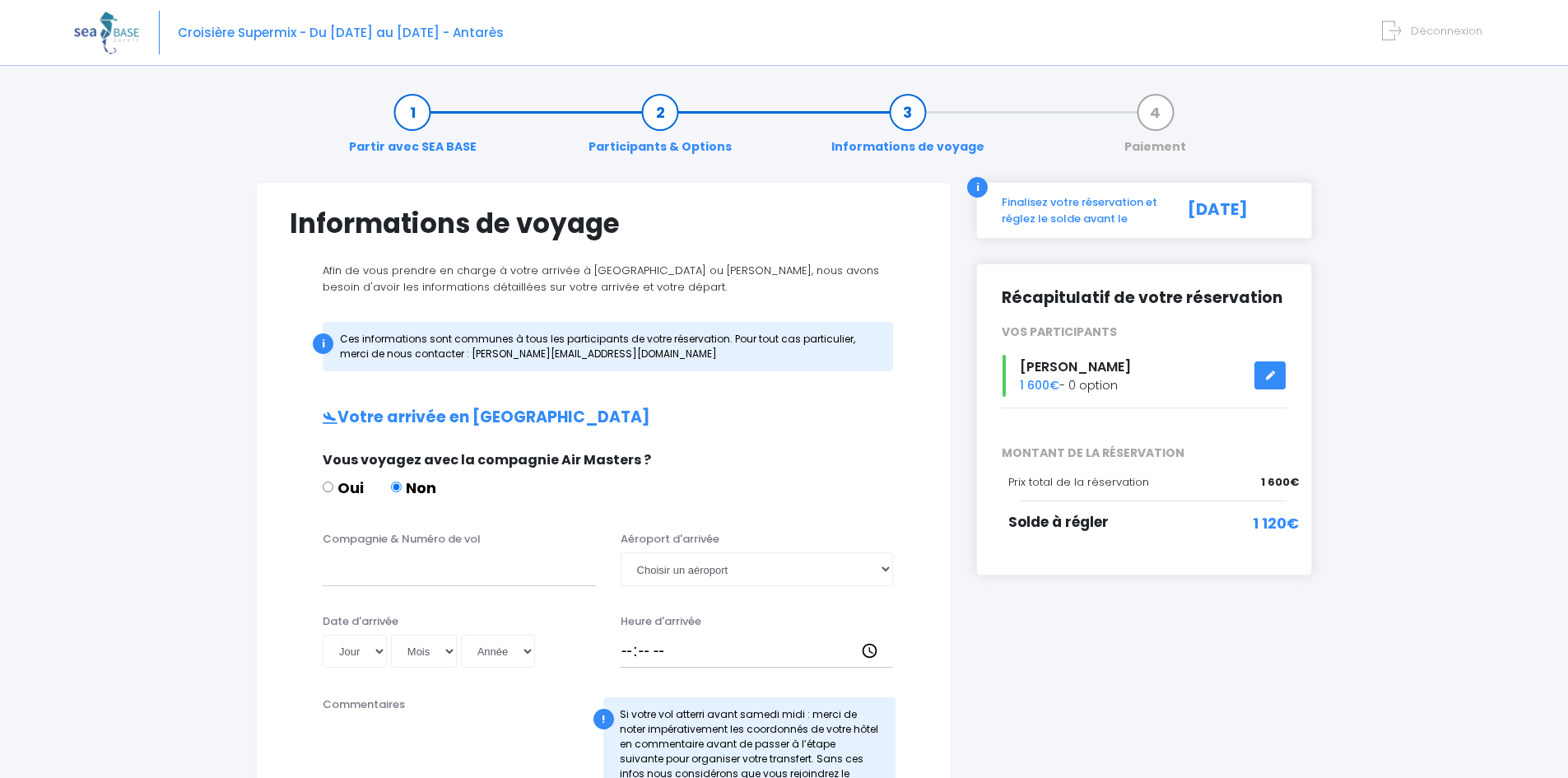
click at [1399, 28] on icon at bounding box center [1392, 31] width 19 height 27
